Goal: Transaction & Acquisition: Purchase product/service

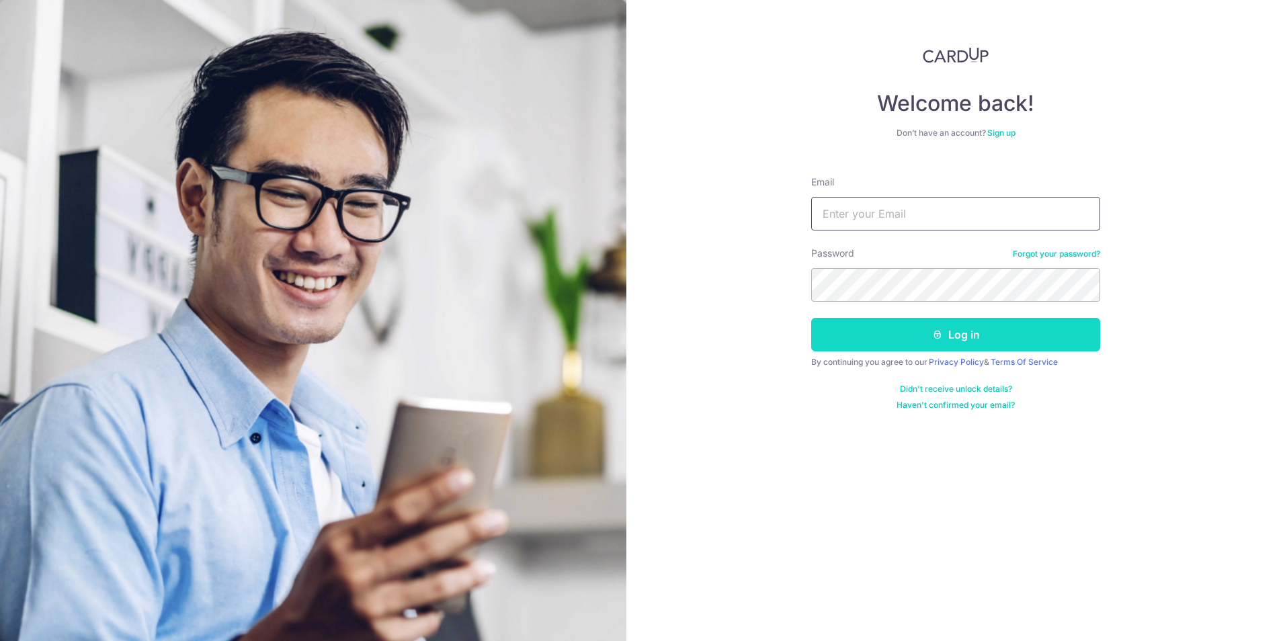
type input "cruzerinn@gmail.com"
click at [894, 334] on button "Log in" at bounding box center [955, 335] width 289 height 34
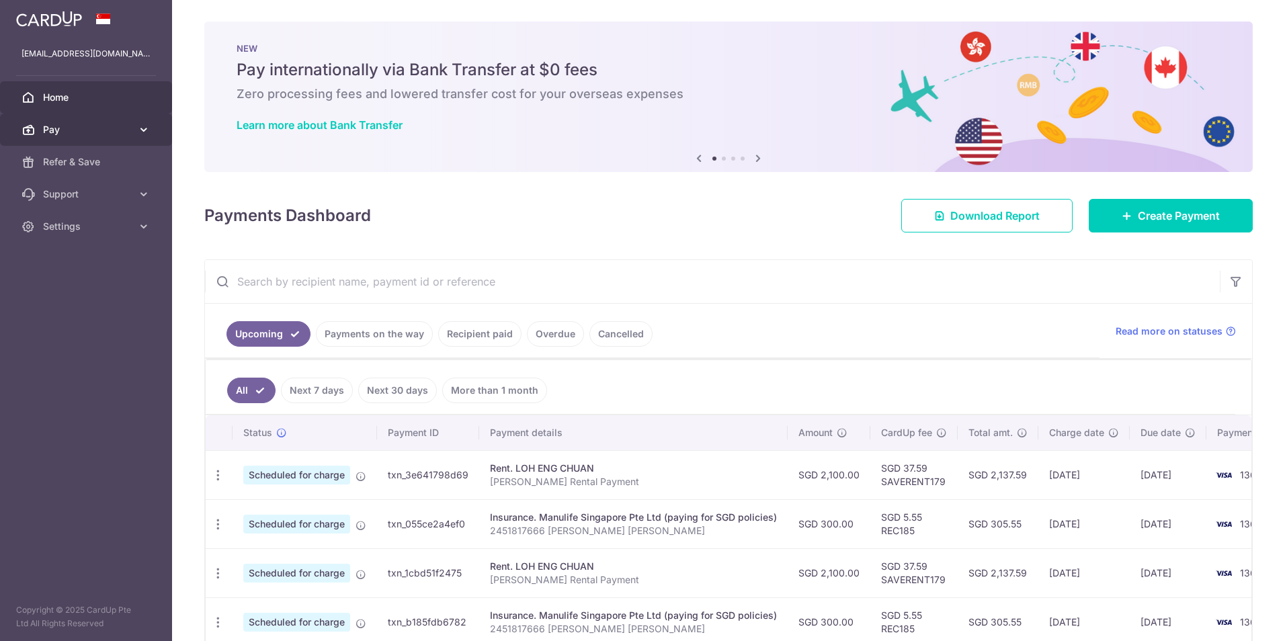
click at [54, 129] on span "Pay" at bounding box center [87, 129] width 89 height 13
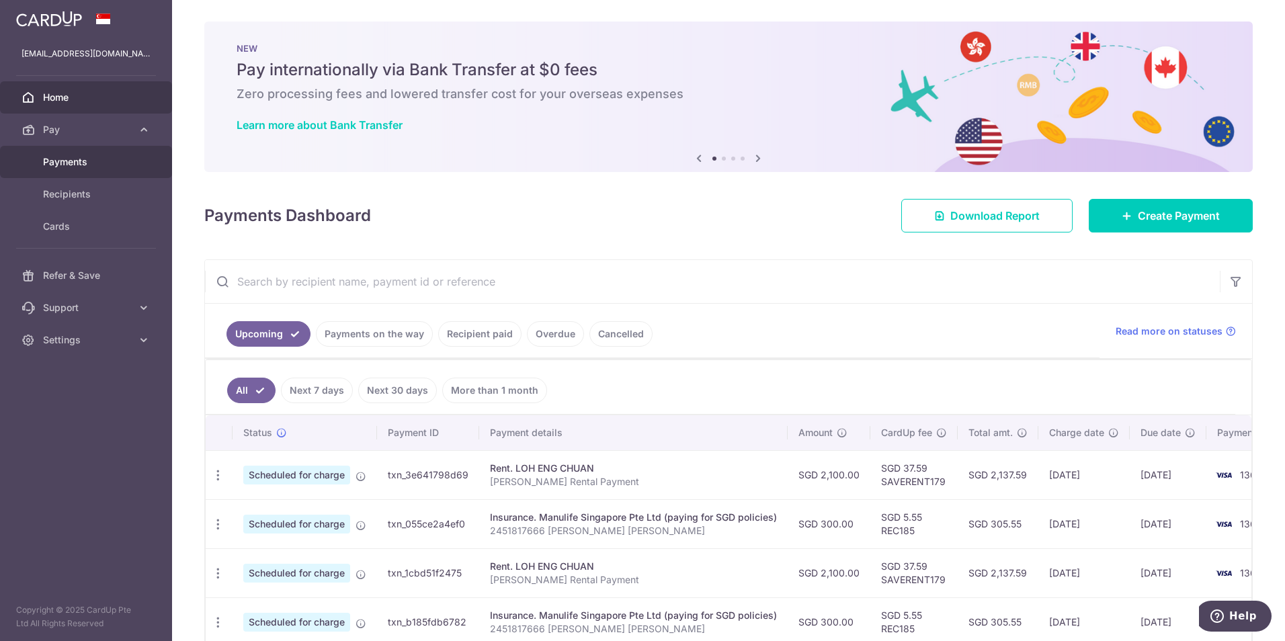
click at [65, 163] on span "Payments" at bounding box center [87, 161] width 89 height 13
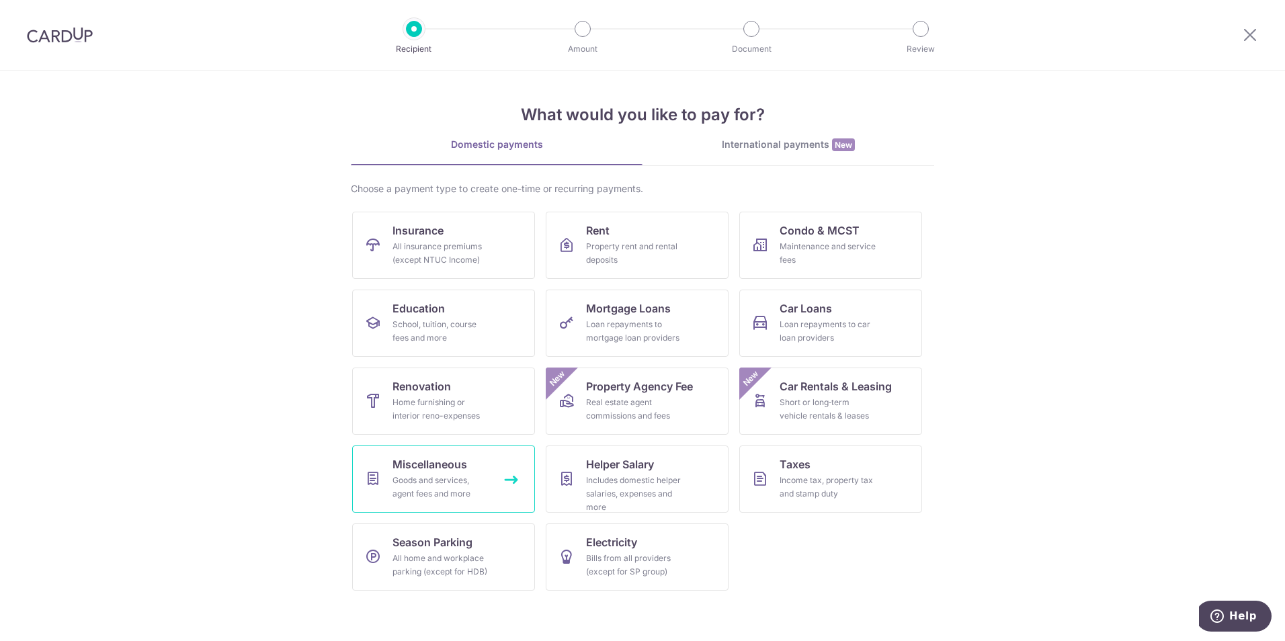
click at [432, 489] on div "Goods and services, agent fees and more" at bounding box center [441, 487] width 97 height 27
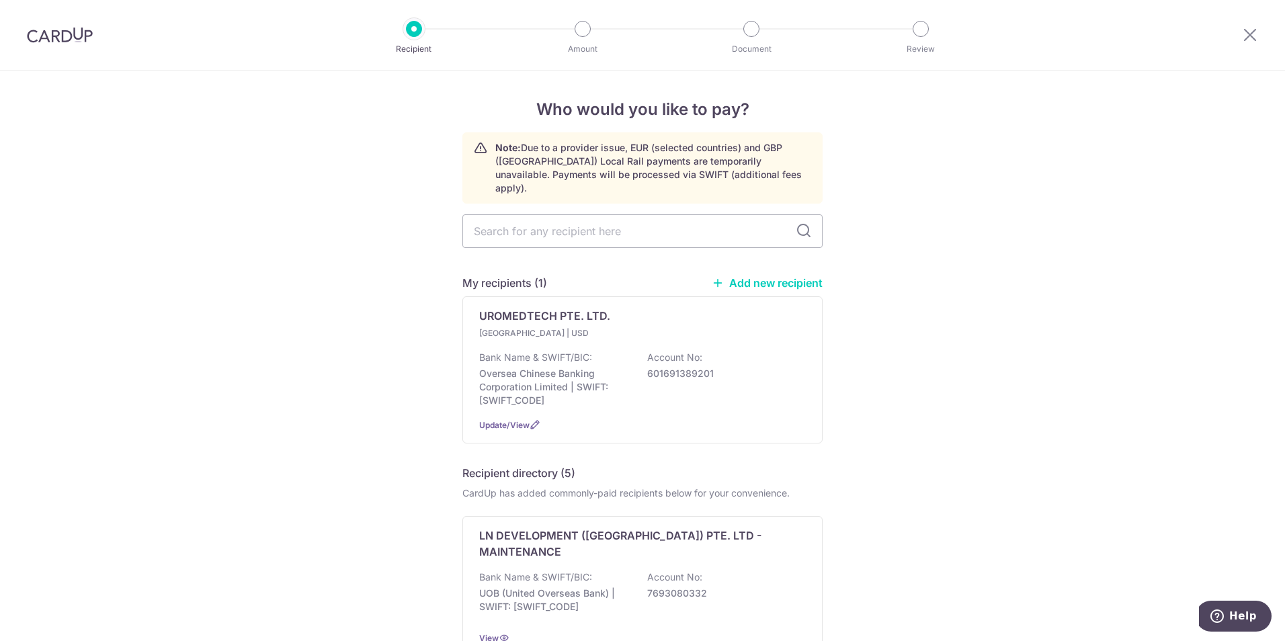
click at [758, 276] on link "Add new recipient" at bounding box center [767, 282] width 111 height 13
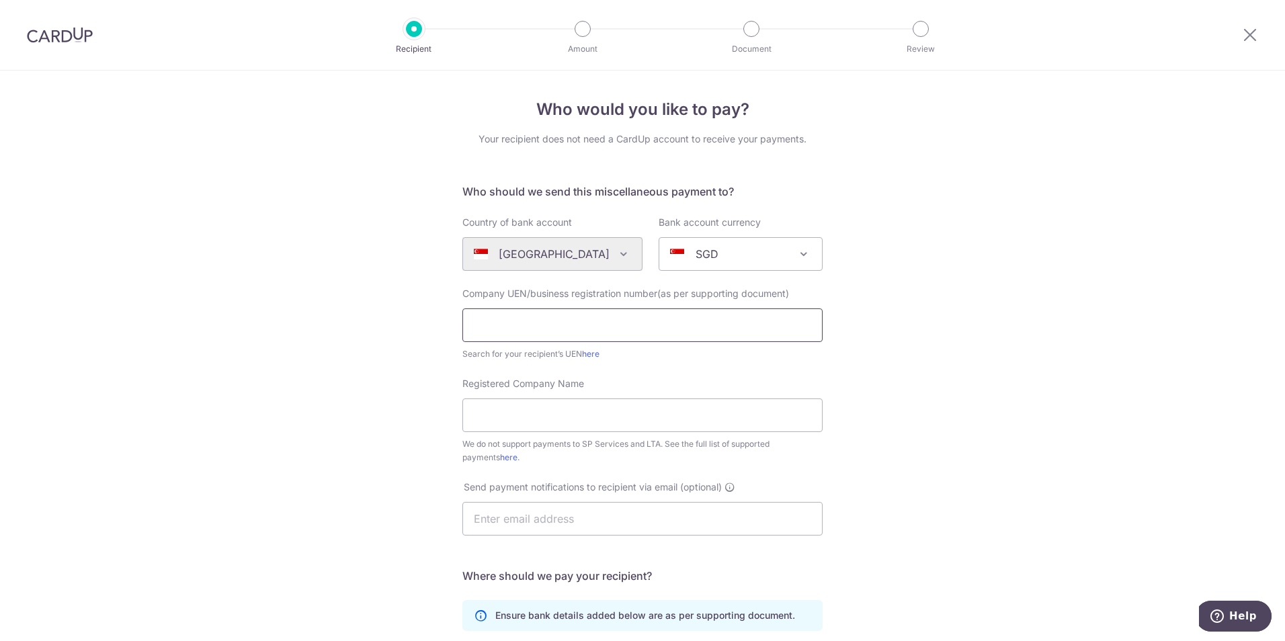
click at [631, 331] on input "text" at bounding box center [642, 326] width 360 height 34
click at [908, 348] on div "Who would you like to pay? Your recipient does not need a CardUp account to rec…" at bounding box center [642, 488] width 1285 height 834
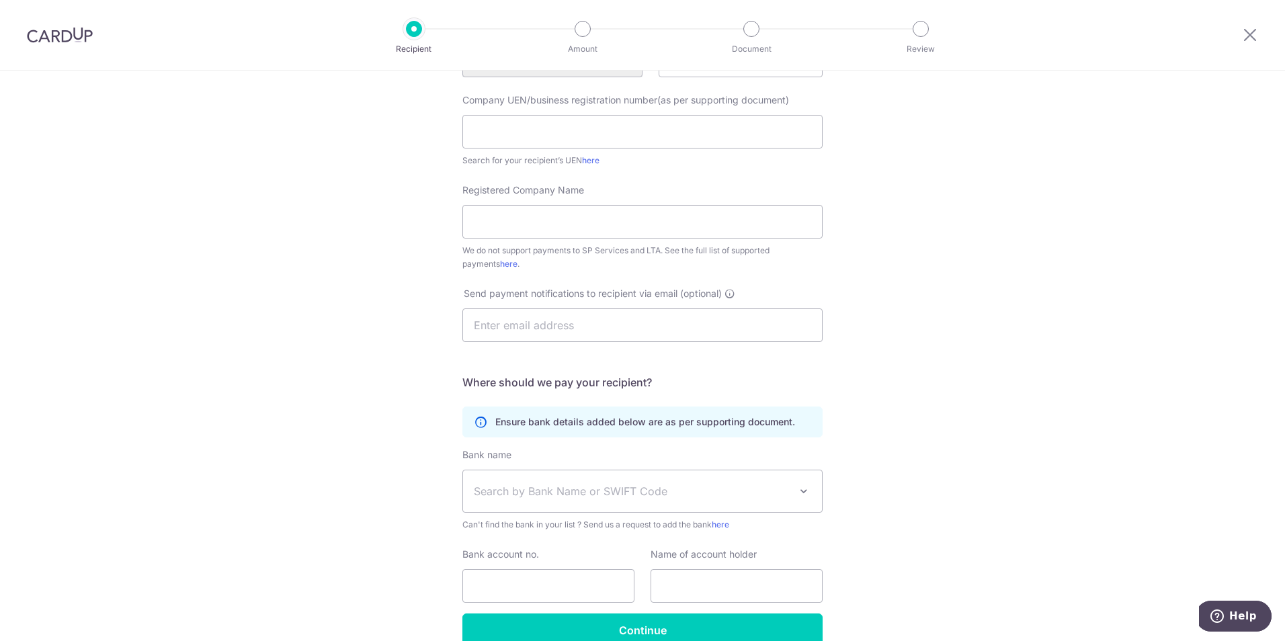
scroll to position [263, 0]
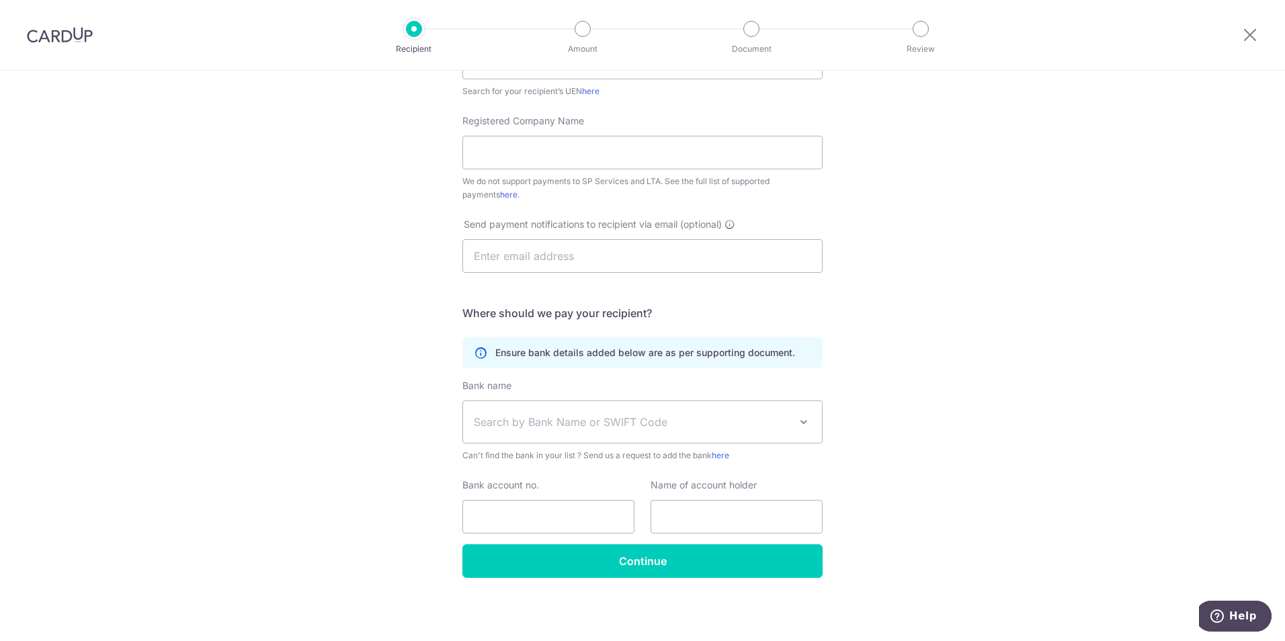
click at [785, 418] on span "Search by Bank Name or SWIFT Code" at bounding box center [632, 422] width 316 height 16
click at [1051, 321] on div "Who would you like to pay? Your recipient does not need a CardUp account to rec…" at bounding box center [642, 225] width 1285 height 834
